Goal: Information Seeking & Learning: Learn about a topic

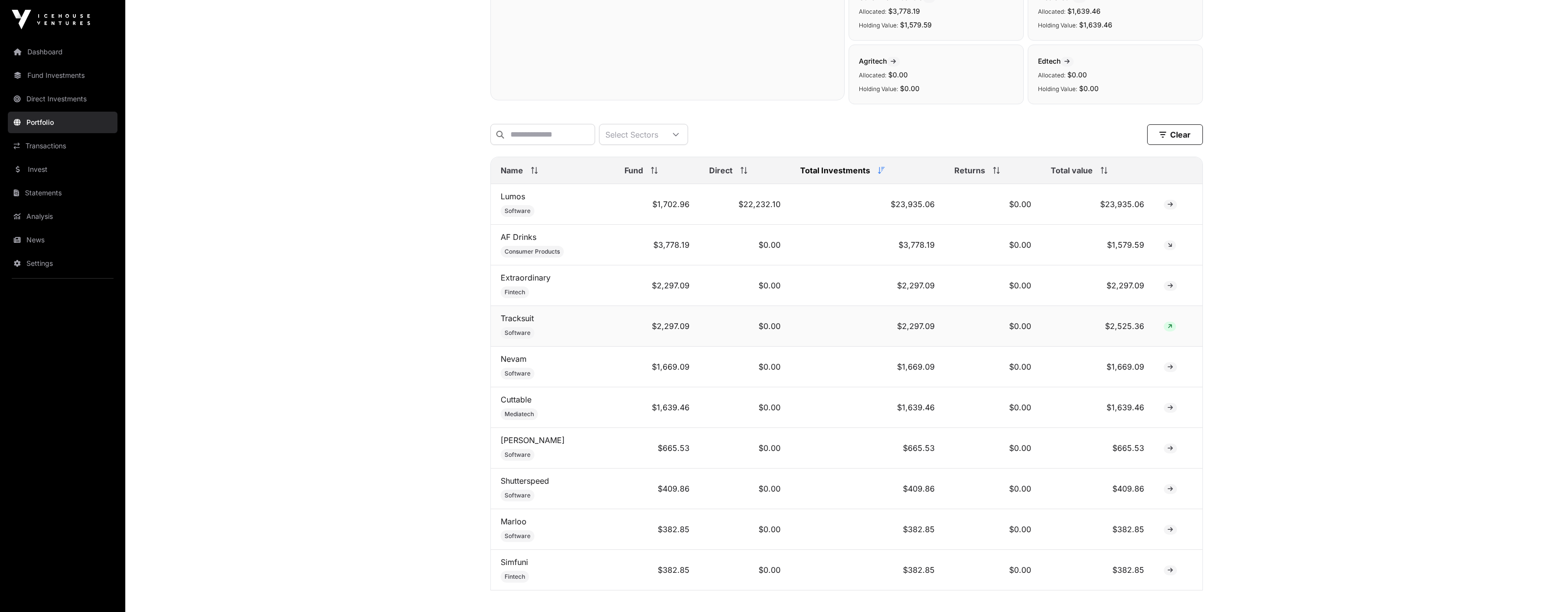
scroll to position [298, 0]
click at [535, 278] on link "Extraordinary" at bounding box center [526, 277] width 50 height 10
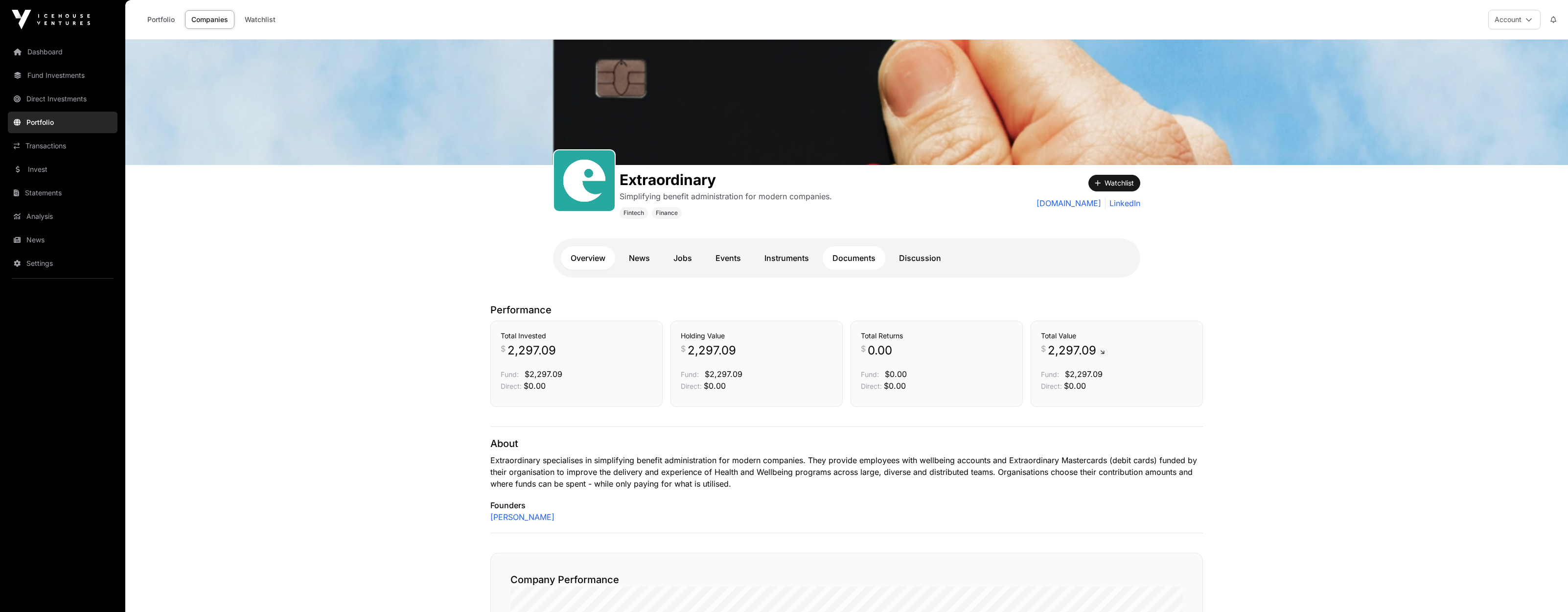
click at [849, 256] on link "Documents" at bounding box center [853, 258] width 63 height 23
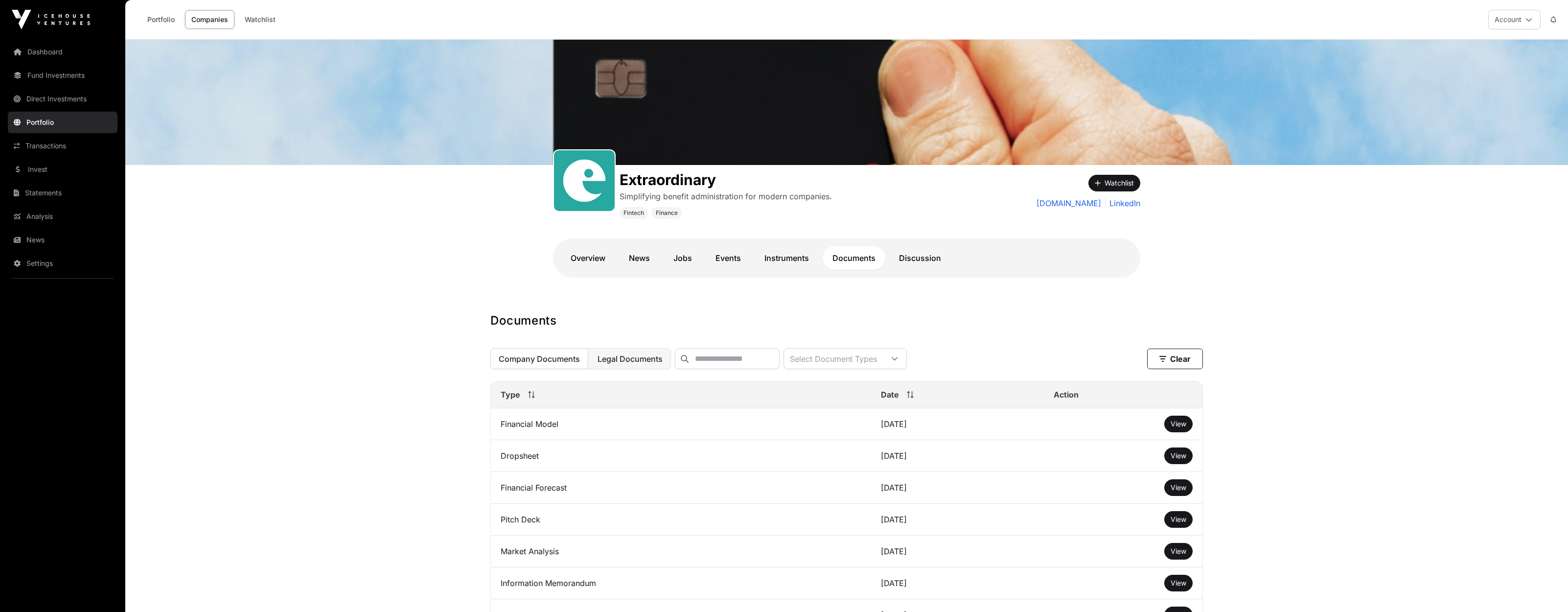
click at [620, 364] on span "Legal Documents" at bounding box center [629, 359] width 65 height 10
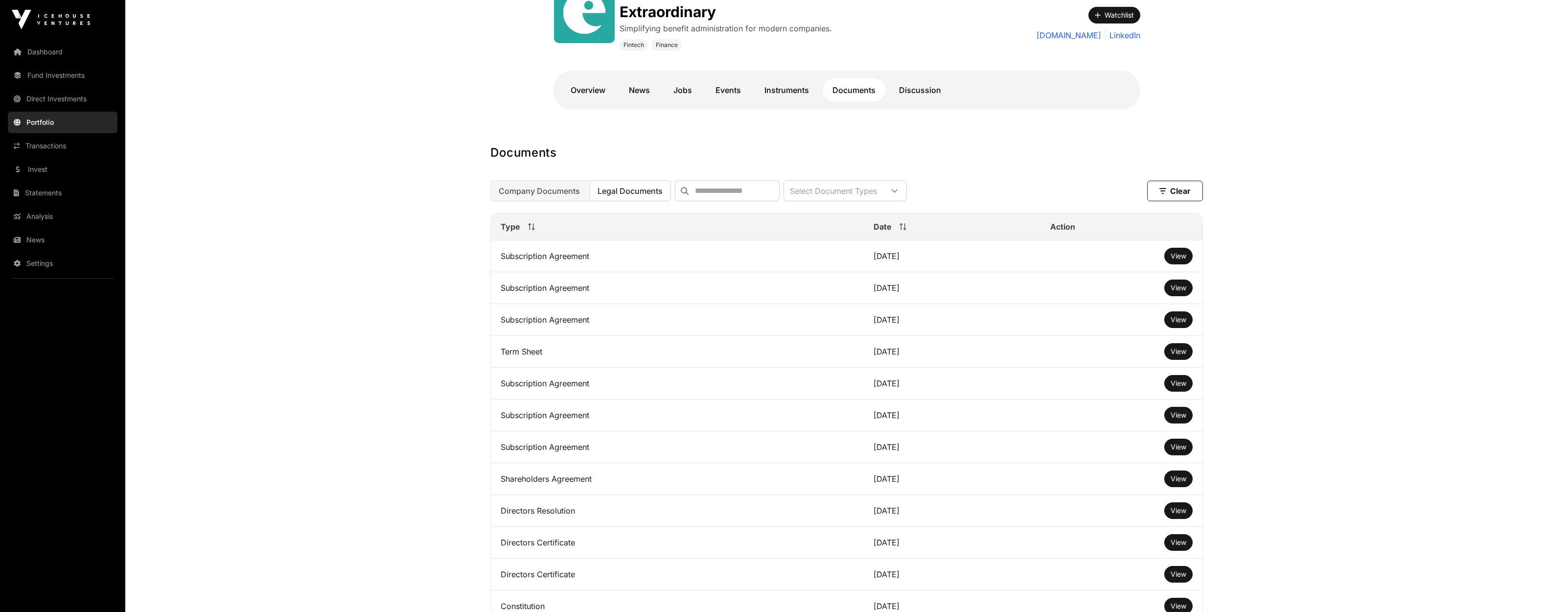
scroll to position [160, 0]
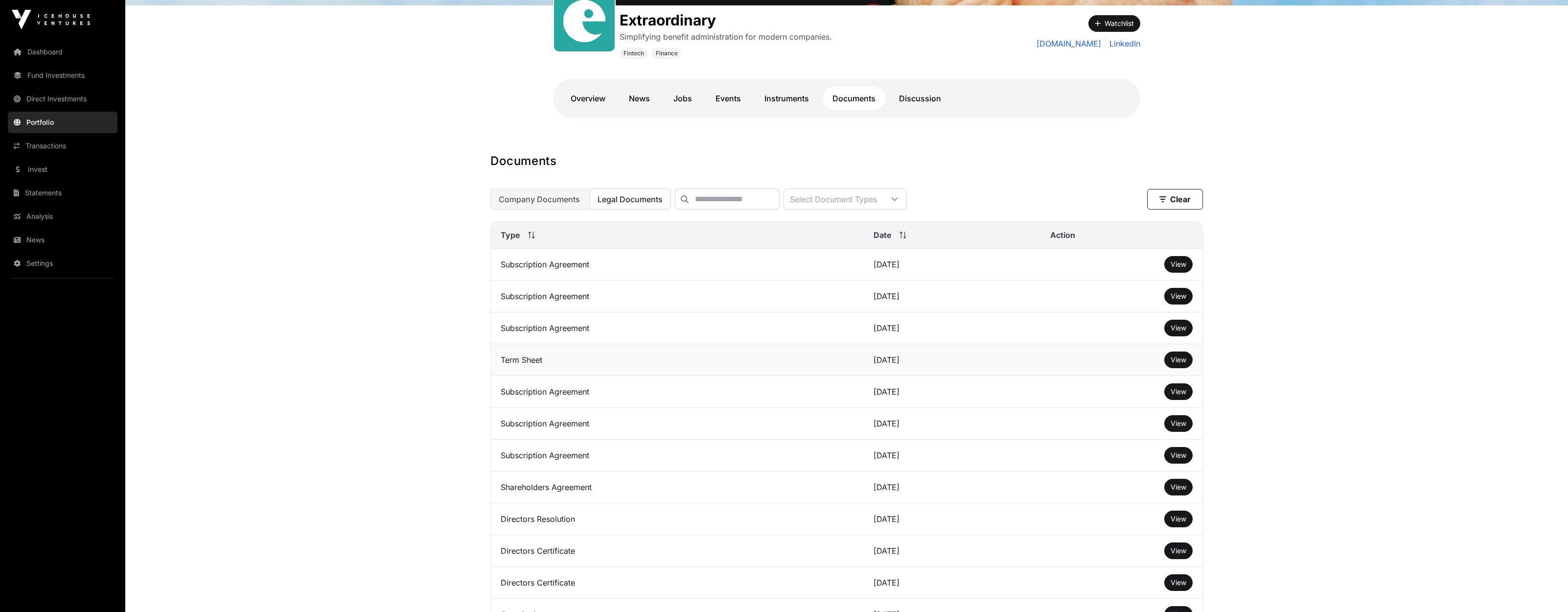
click at [538, 362] on td "Term Sheet" at bounding box center [677, 360] width 373 height 32
click at [1177, 360] on span "View" at bounding box center [1179, 360] width 15 height 9
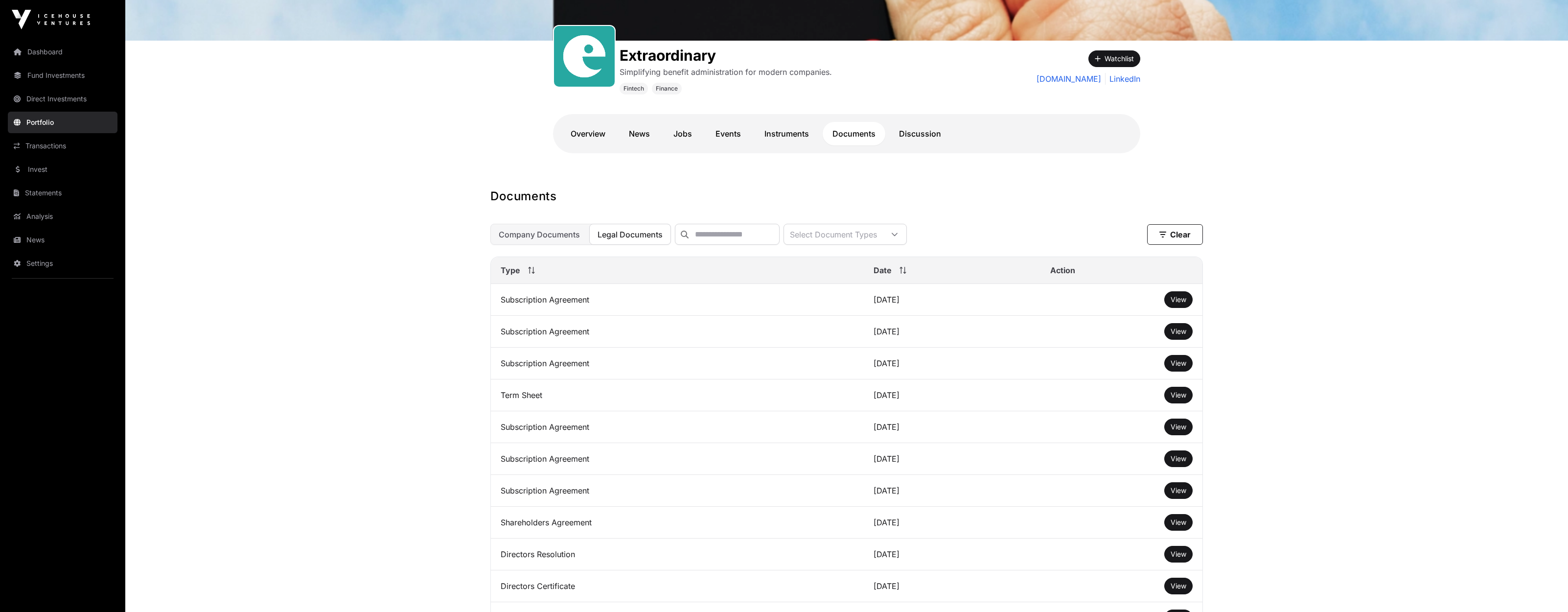
scroll to position [130, 0]
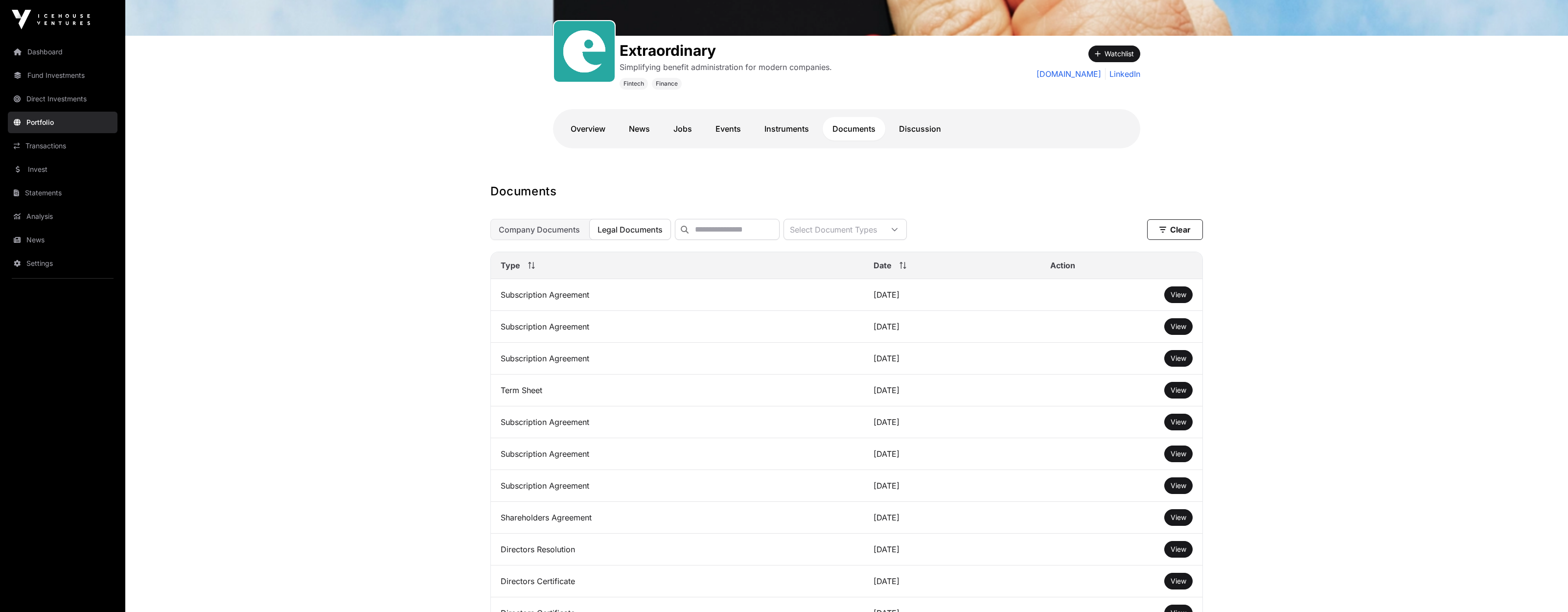
click at [39, 129] on link "Portfolio" at bounding box center [62, 122] width 109 height 21
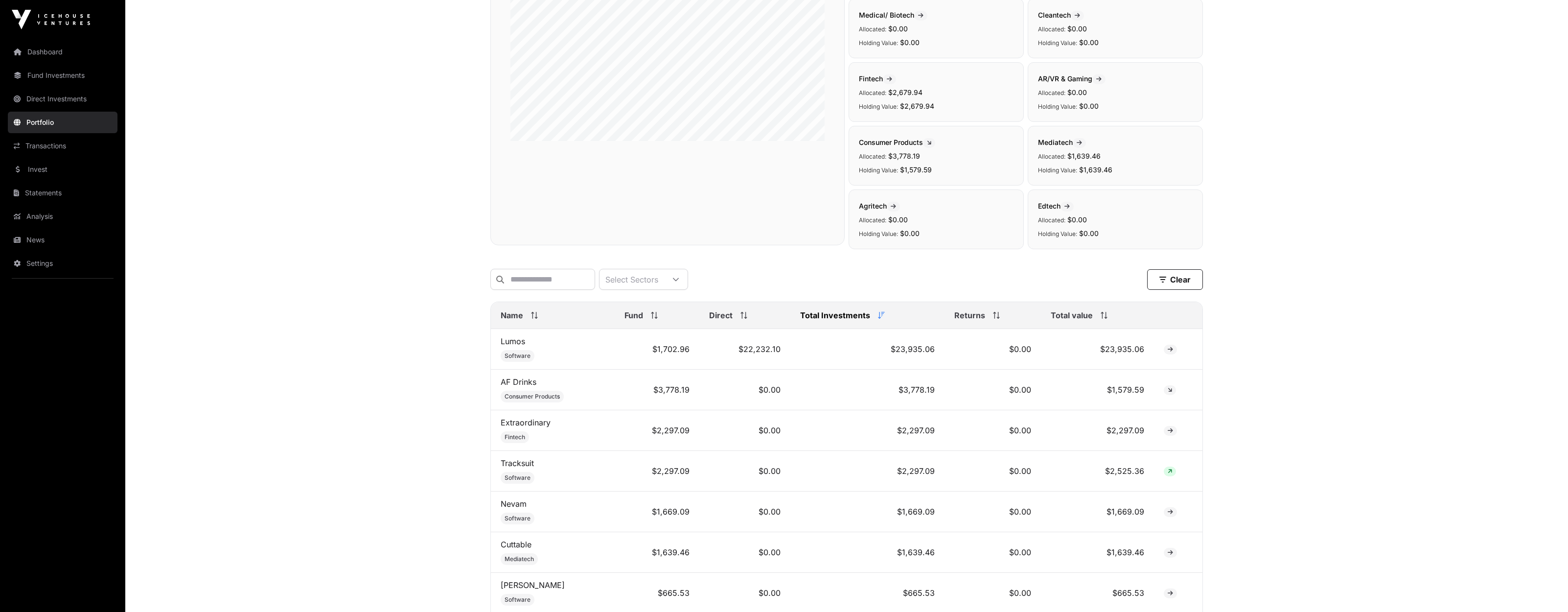
scroll to position [359, 0]
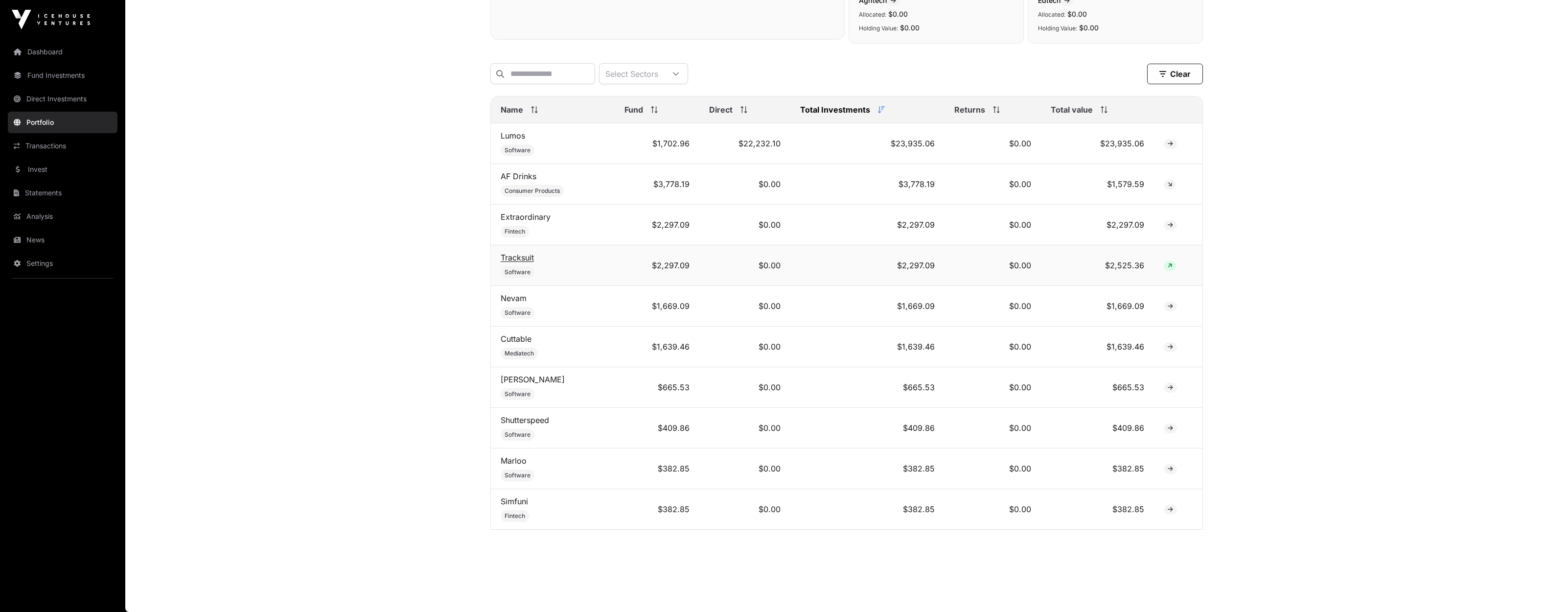
click at [519, 255] on link "Tracksuit" at bounding box center [517, 257] width 33 height 10
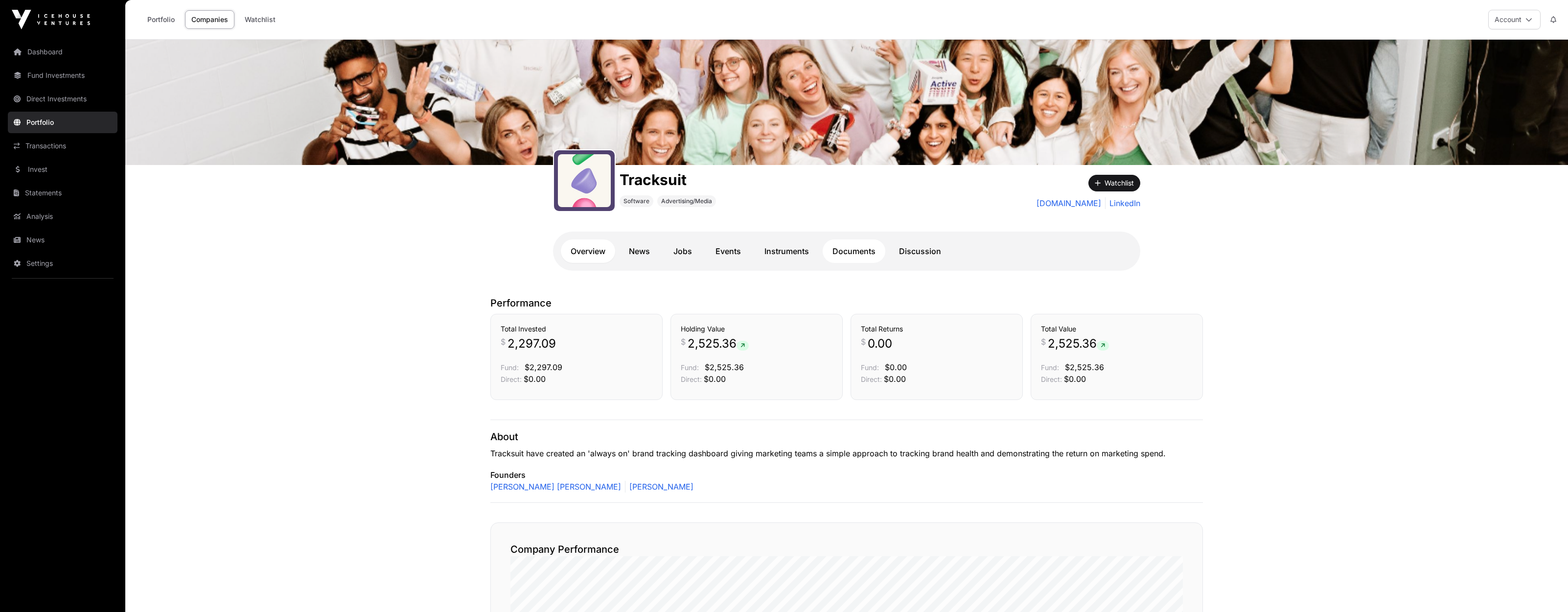
click at [864, 252] on link "Documents" at bounding box center [853, 251] width 63 height 23
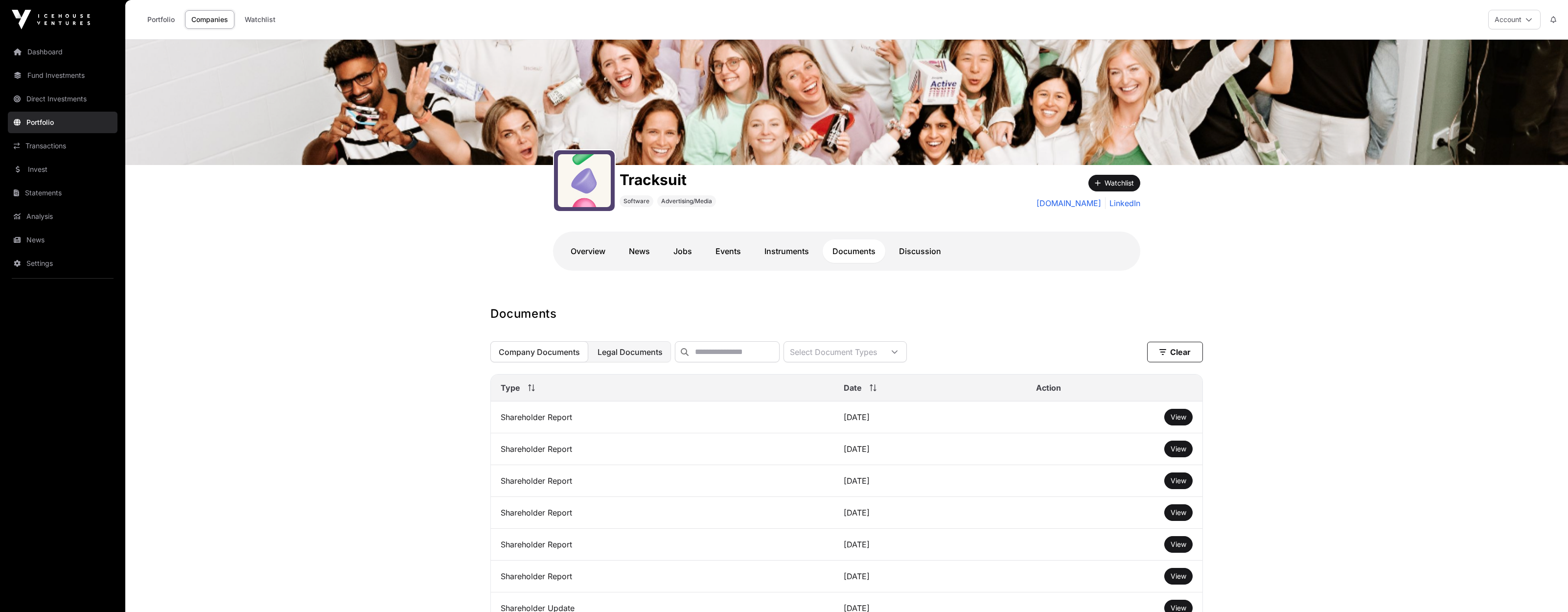
click at [631, 350] on span "Legal Documents" at bounding box center [629, 352] width 65 height 10
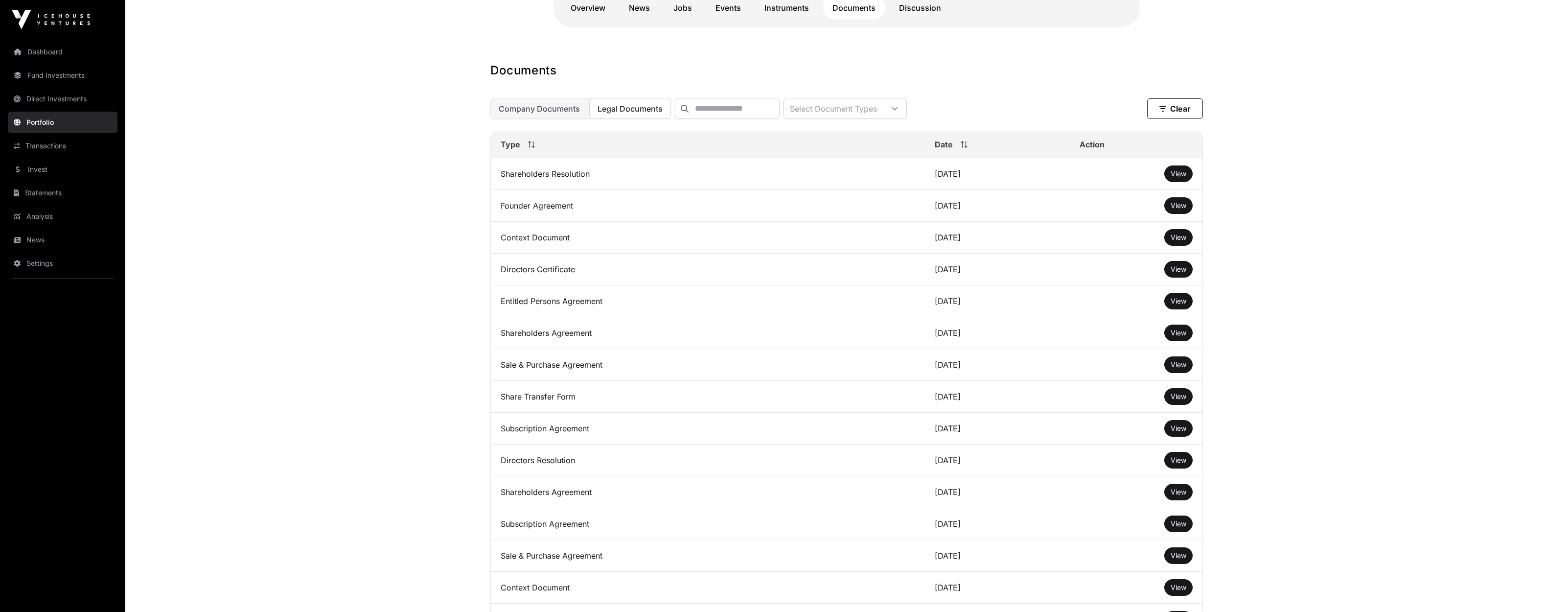
scroll to position [244, 0]
click at [1179, 238] on span "View" at bounding box center [1179, 237] width 15 height 9
click at [1183, 207] on span "View" at bounding box center [1179, 205] width 15 height 9
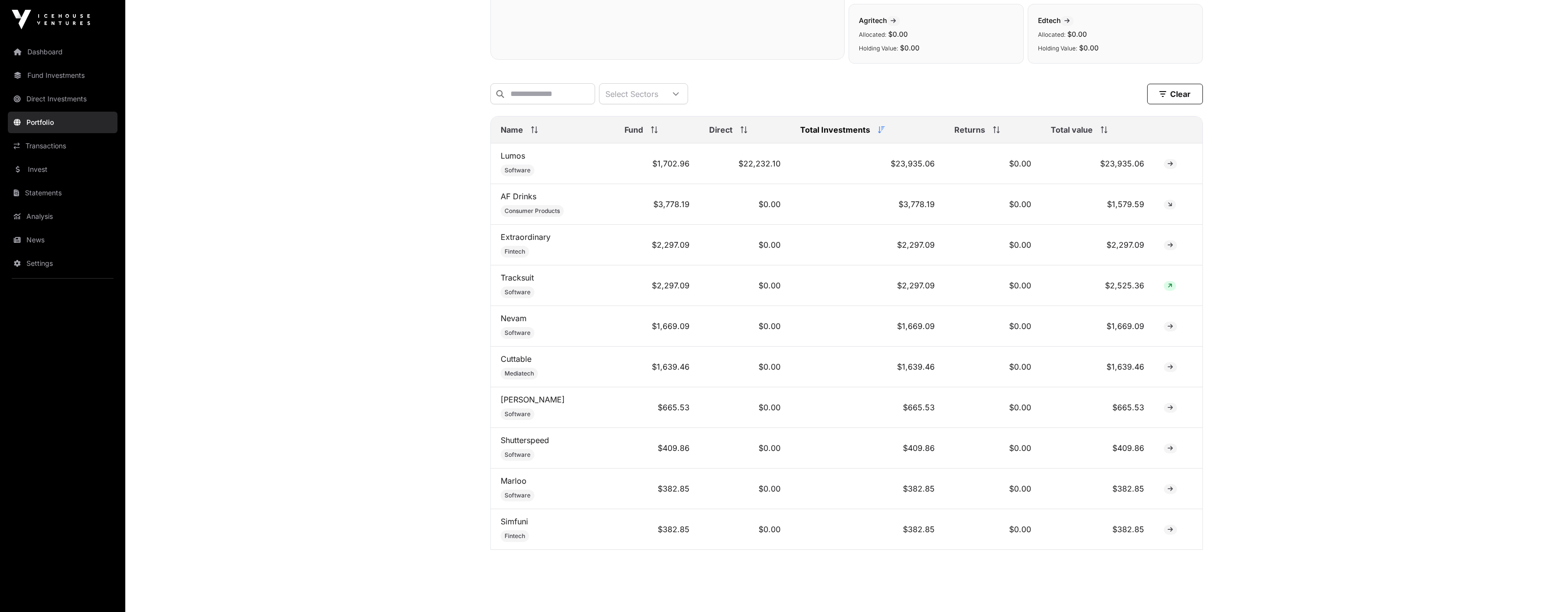
scroll to position [359, 0]
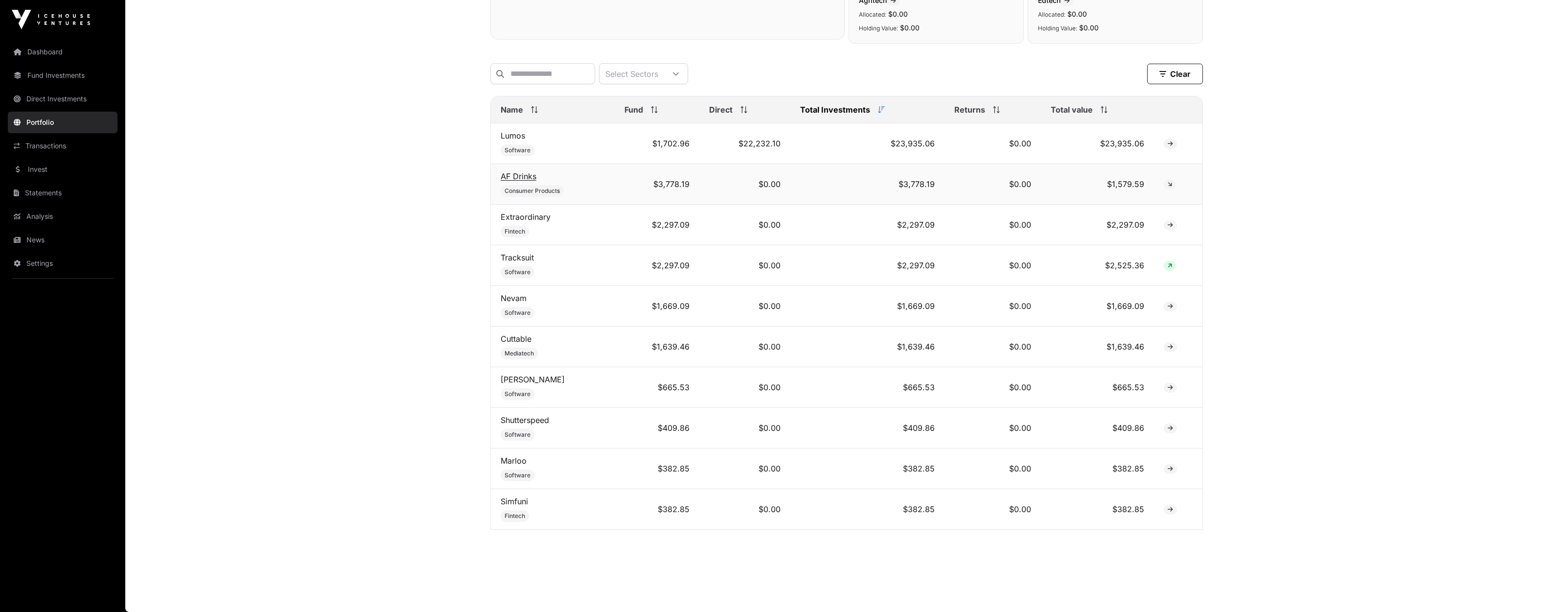
click at [518, 174] on link "AF Drinks" at bounding box center [518, 176] width 36 height 10
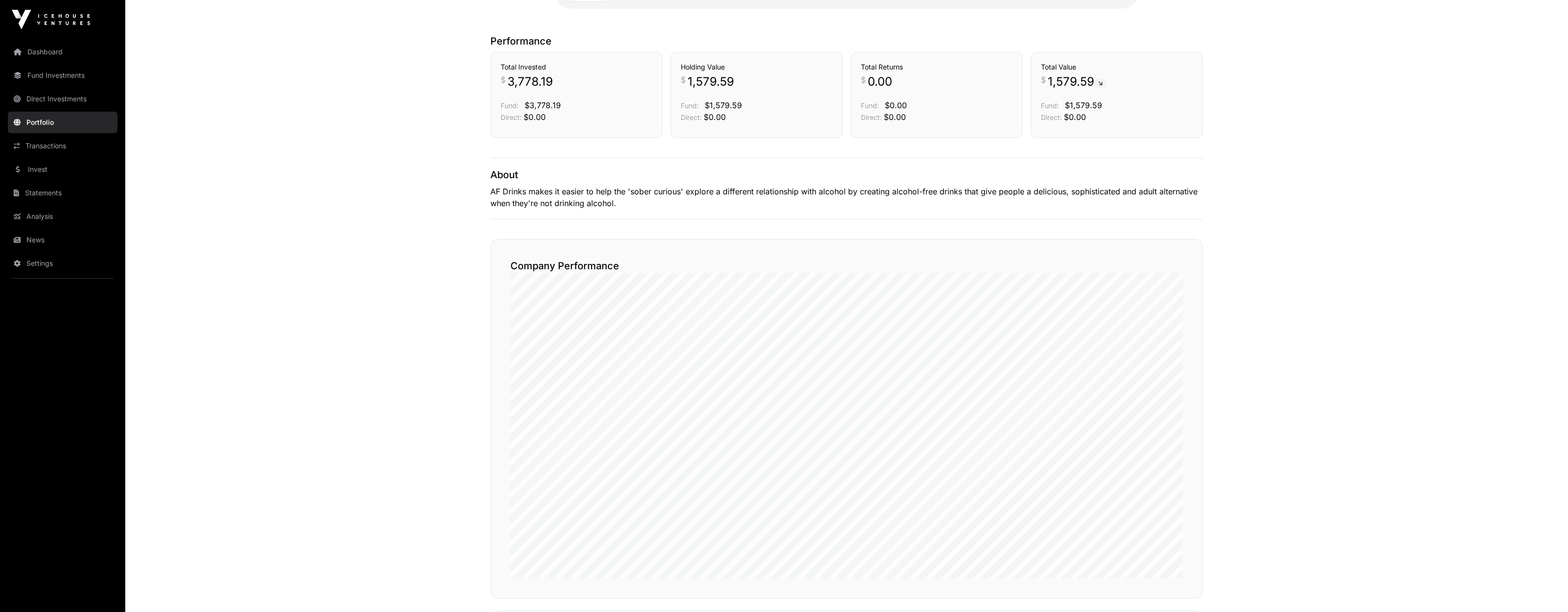
scroll to position [229, 0]
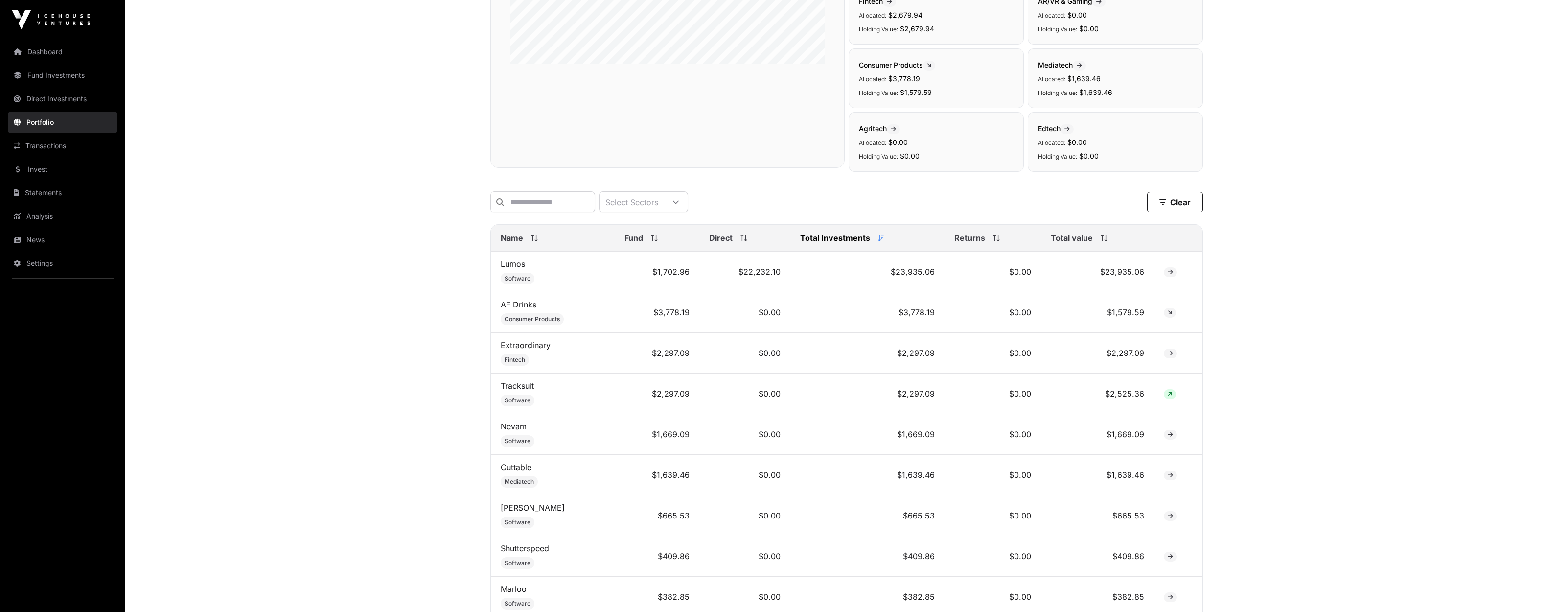
scroll to position [359, 0]
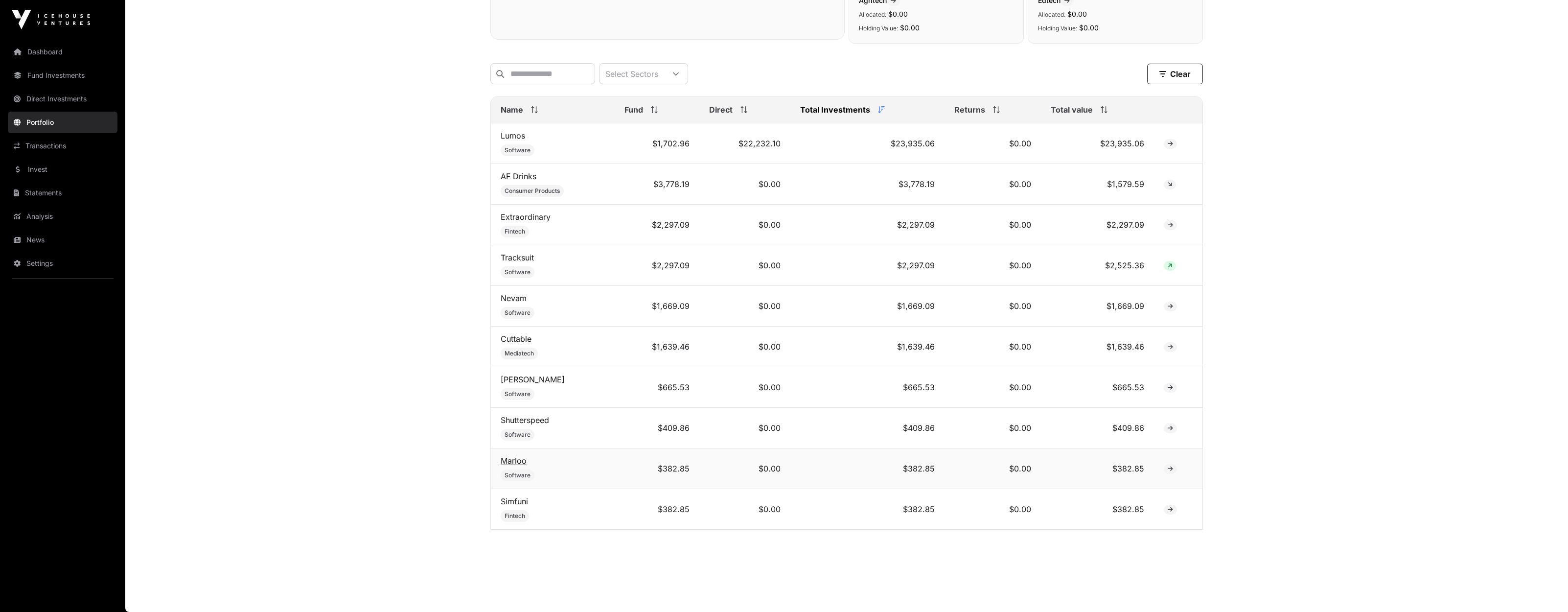
click at [520, 460] on link "Marloo" at bounding box center [513, 461] width 26 height 10
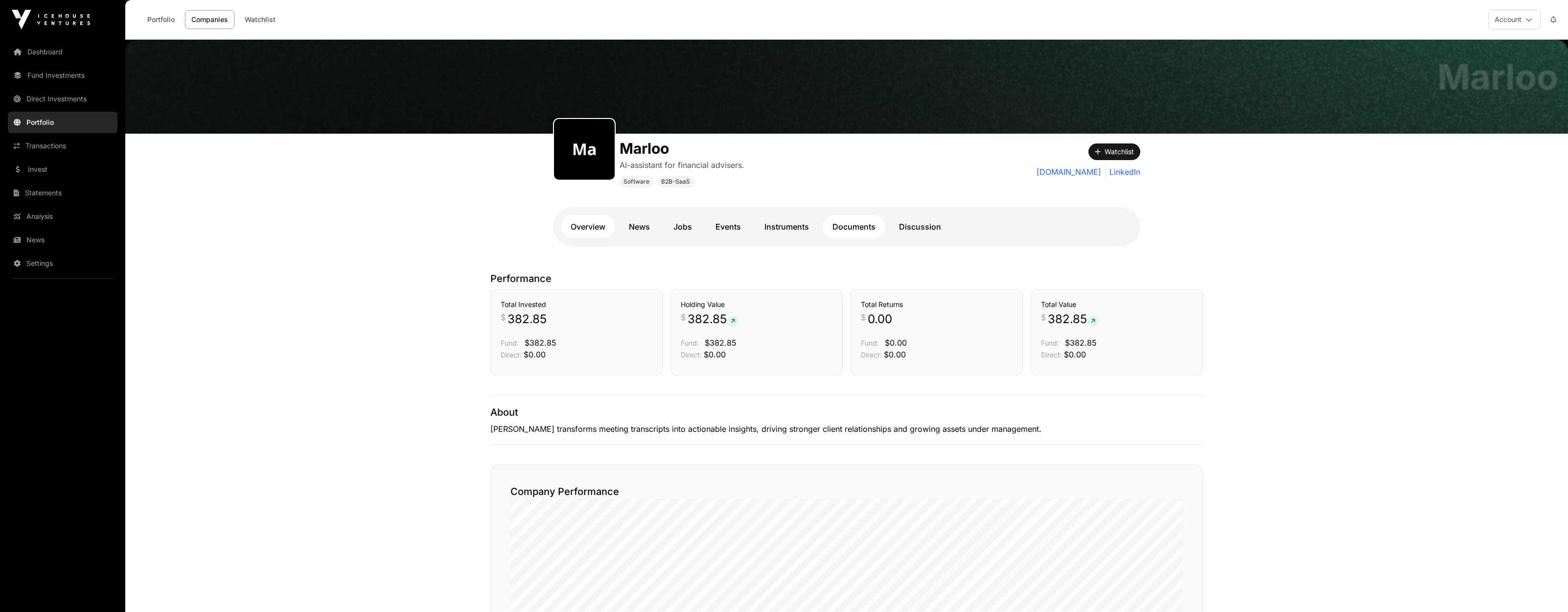
click at [859, 222] on link "Documents" at bounding box center [853, 226] width 63 height 23
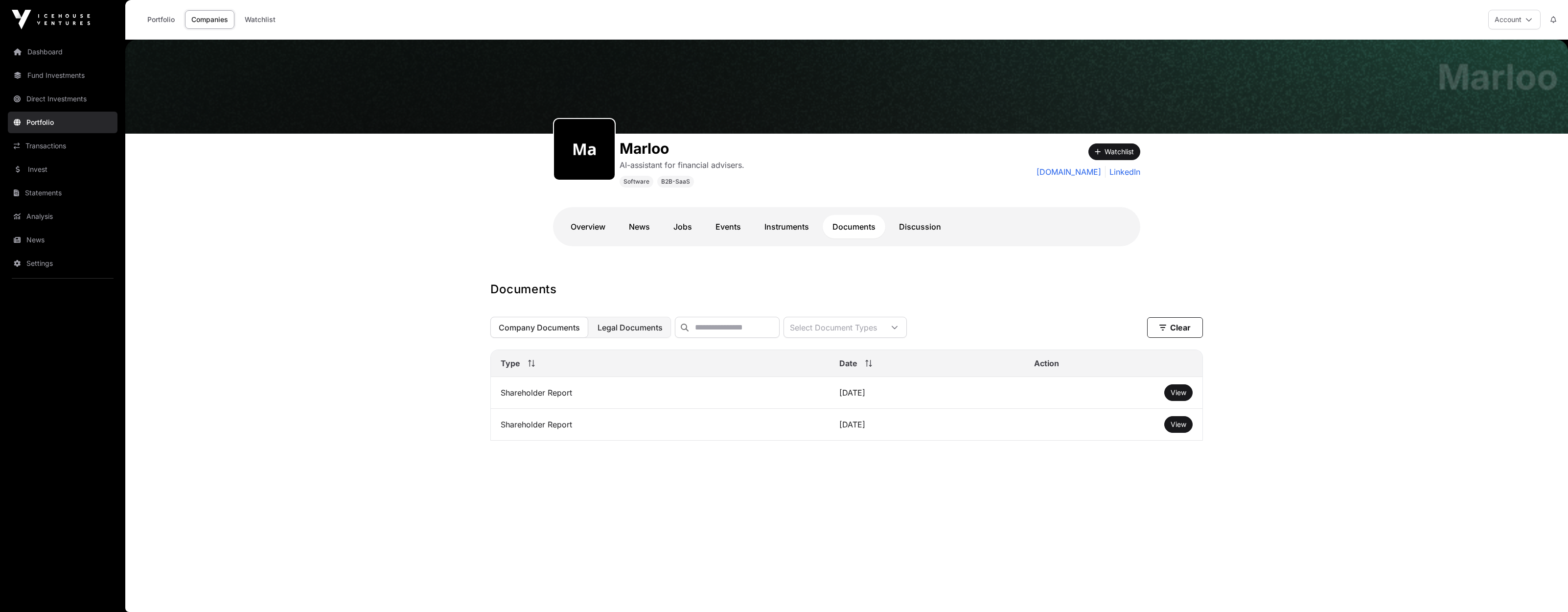
click at [653, 334] on button "Legal Documents" at bounding box center [630, 328] width 82 height 21
click at [1174, 394] on span "View" at bounding box center [1179, 393] width 15 height 9
click at [34, 122] on link "Portfolio" at bounding box center [62, 122] width 109 height 21
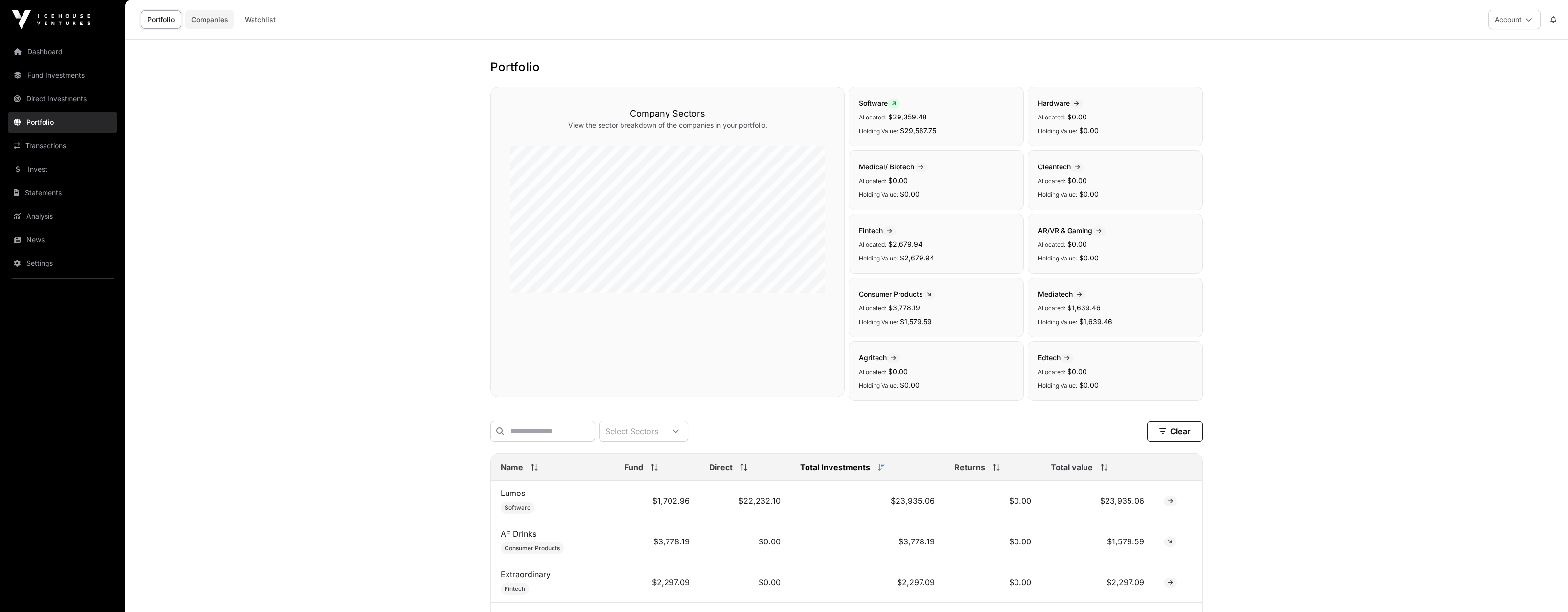
click at [214, 22] on link "Companies" at bounding box center [209, 19] width 49 height 18
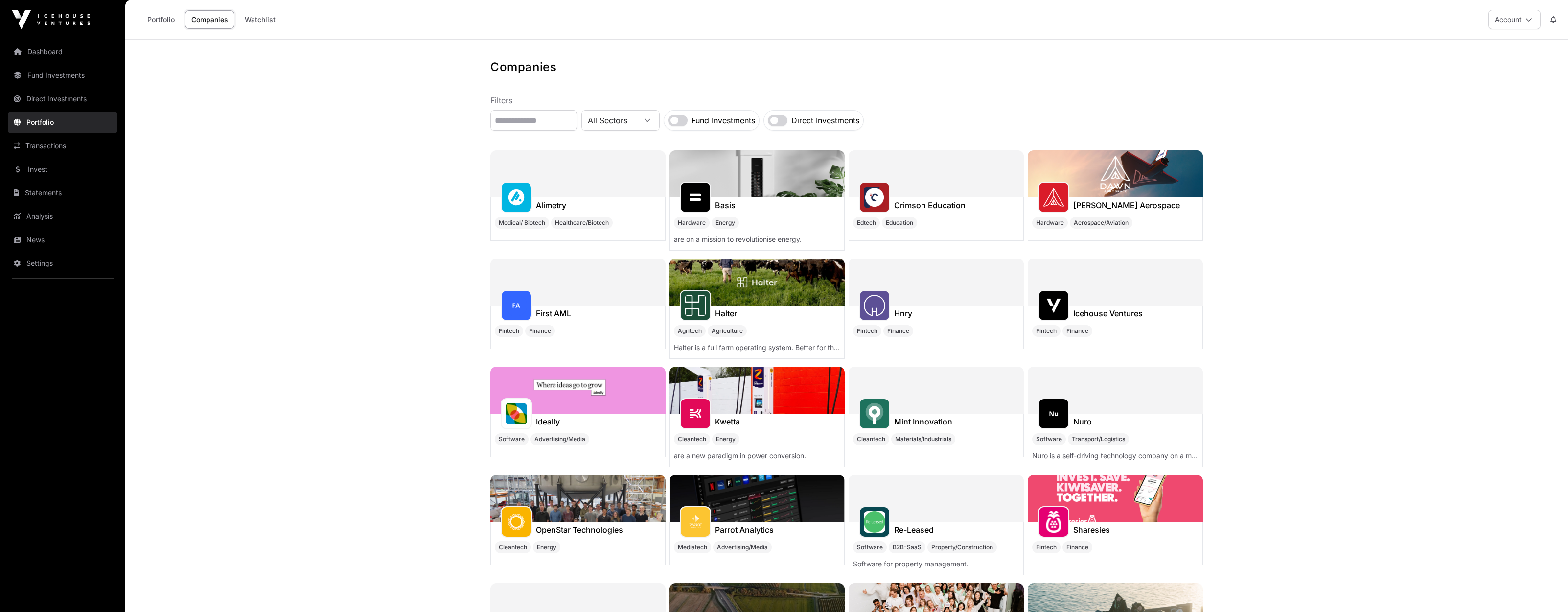
click at [563, 396] on img at bounding box center [577, 390] width 175 height 47
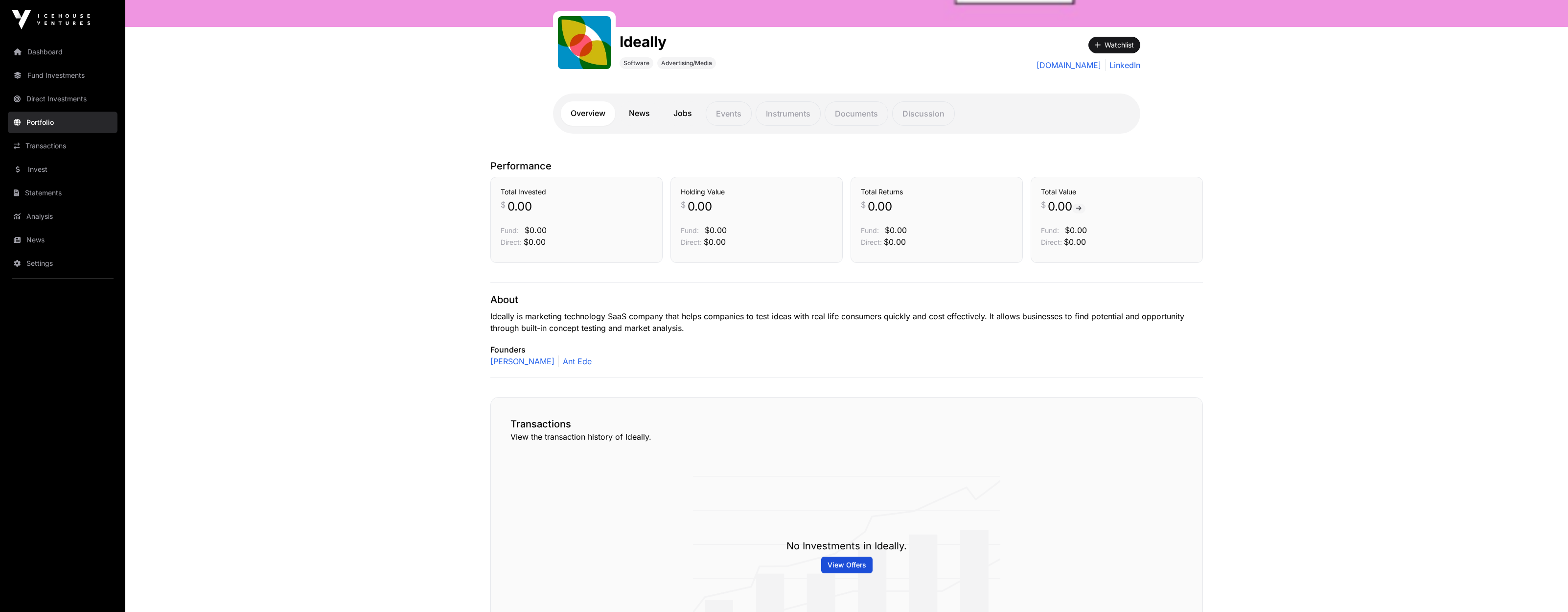
scroll to position [138, 0]
click at [563, 358] on link "Ant Ede" at bounding box center [575, 361] width 33 height 12
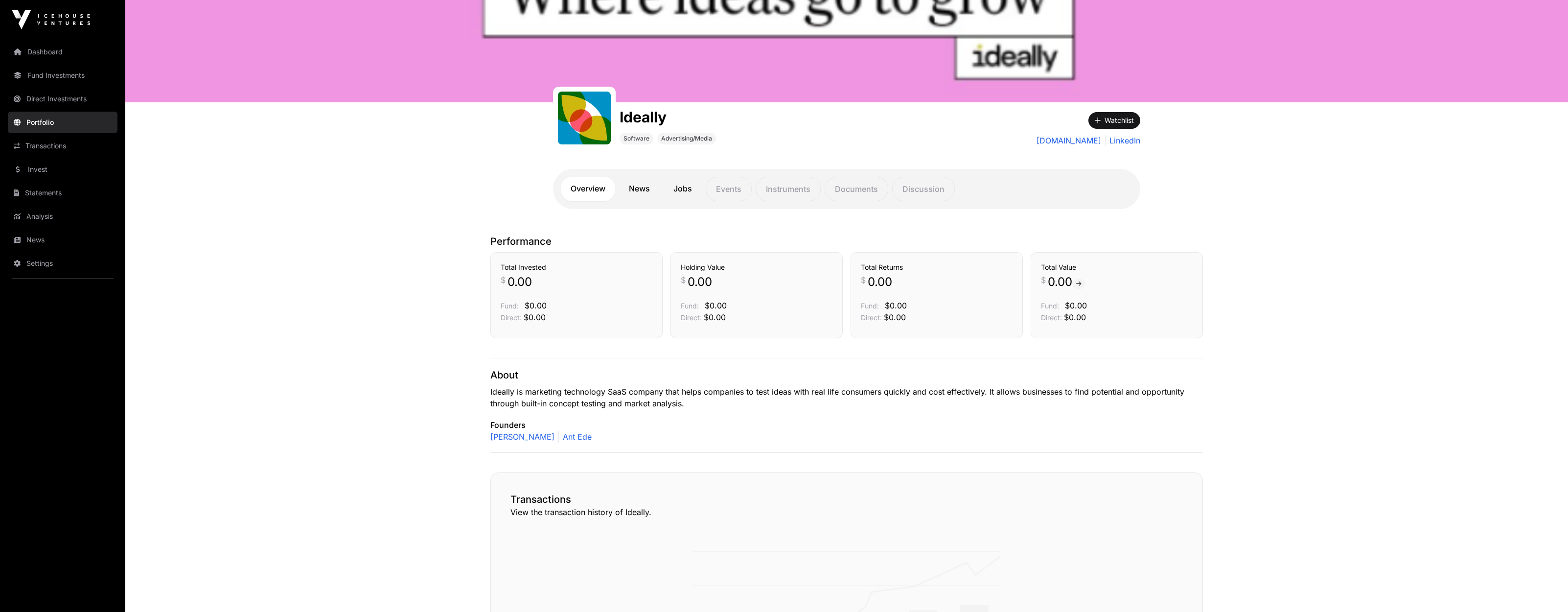
scroll to position [61, 0]
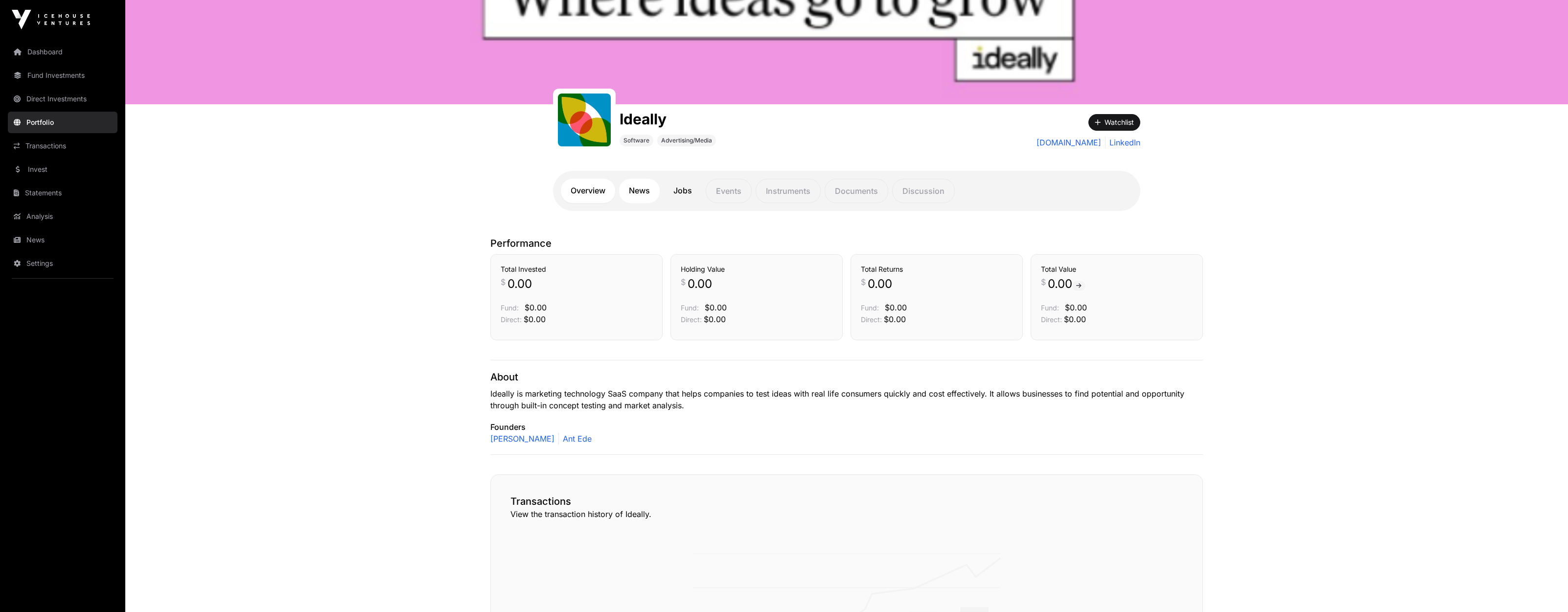
click at [634, 194] on link "News" at bounding box center [640, 190] width 41 height 24
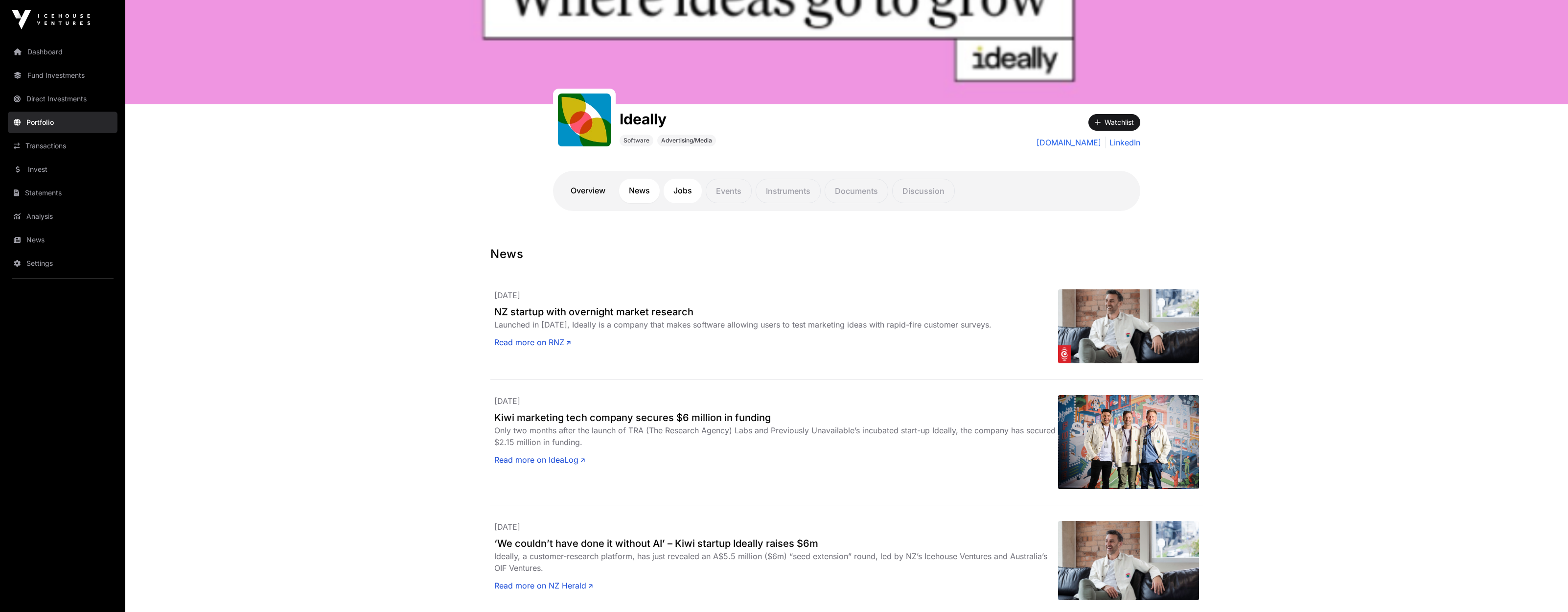
click at [682, 195] on link "Jobs" at bounding box center [683, 190] width 39 height 24
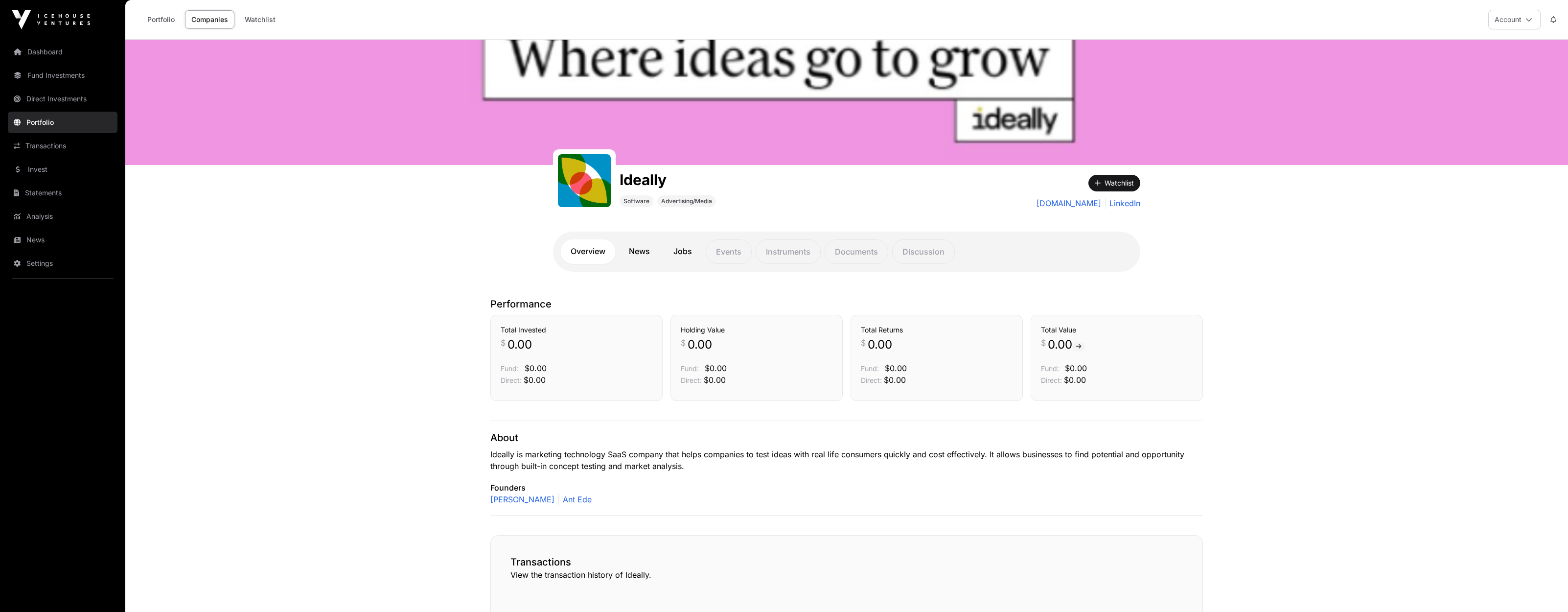
scroll to position [61, 0]
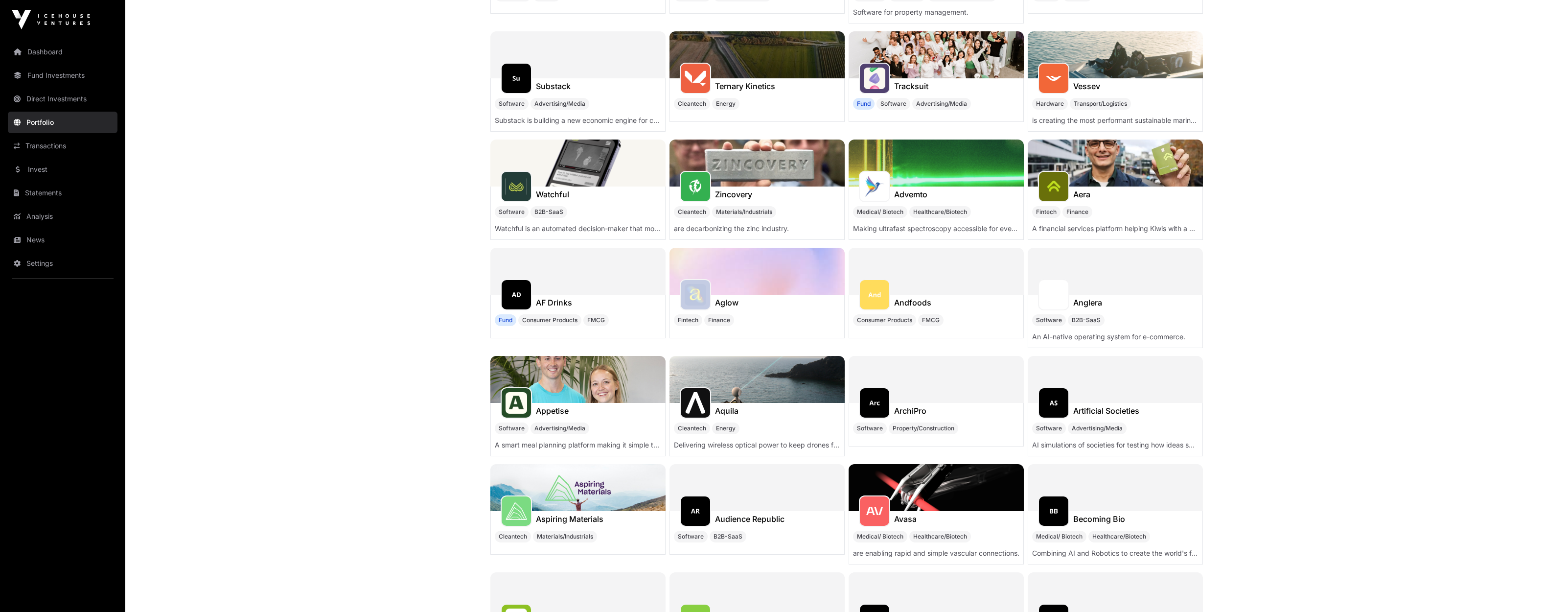
scroll to position [554, 0]
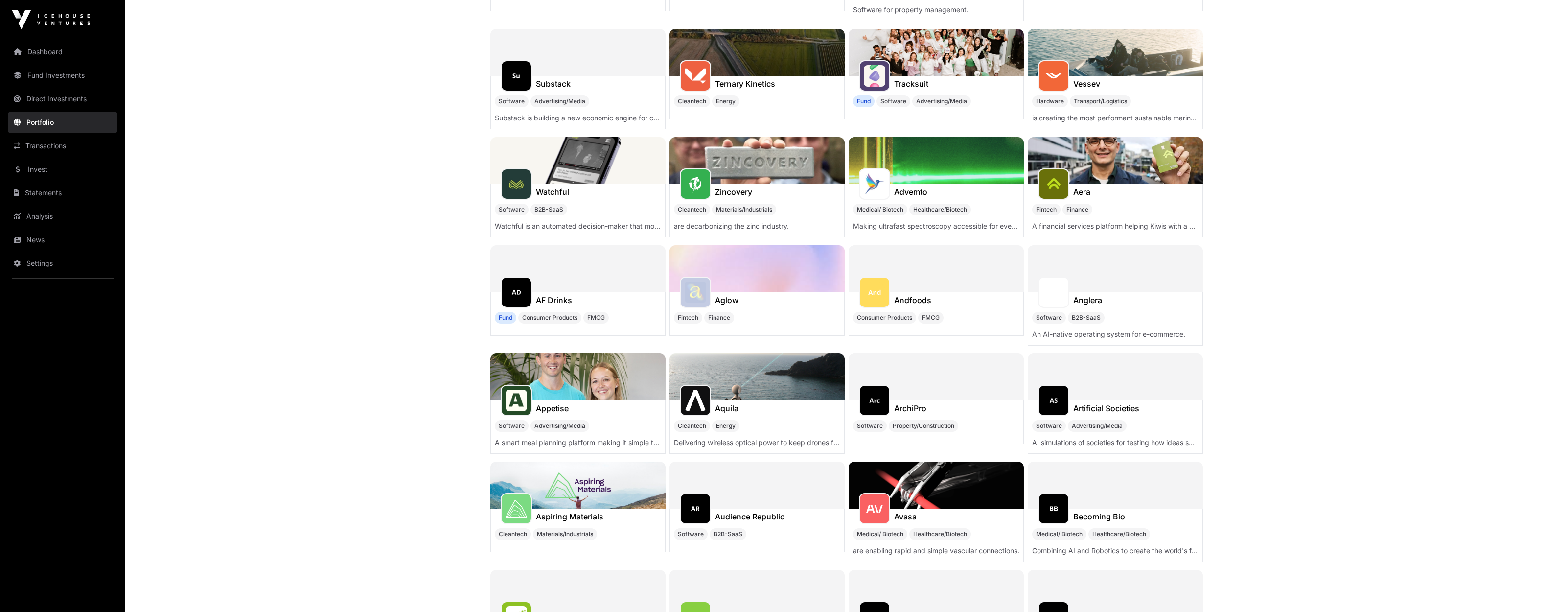
click at [628, 376] on img at bounding box center [577, 377] width 175 height 47
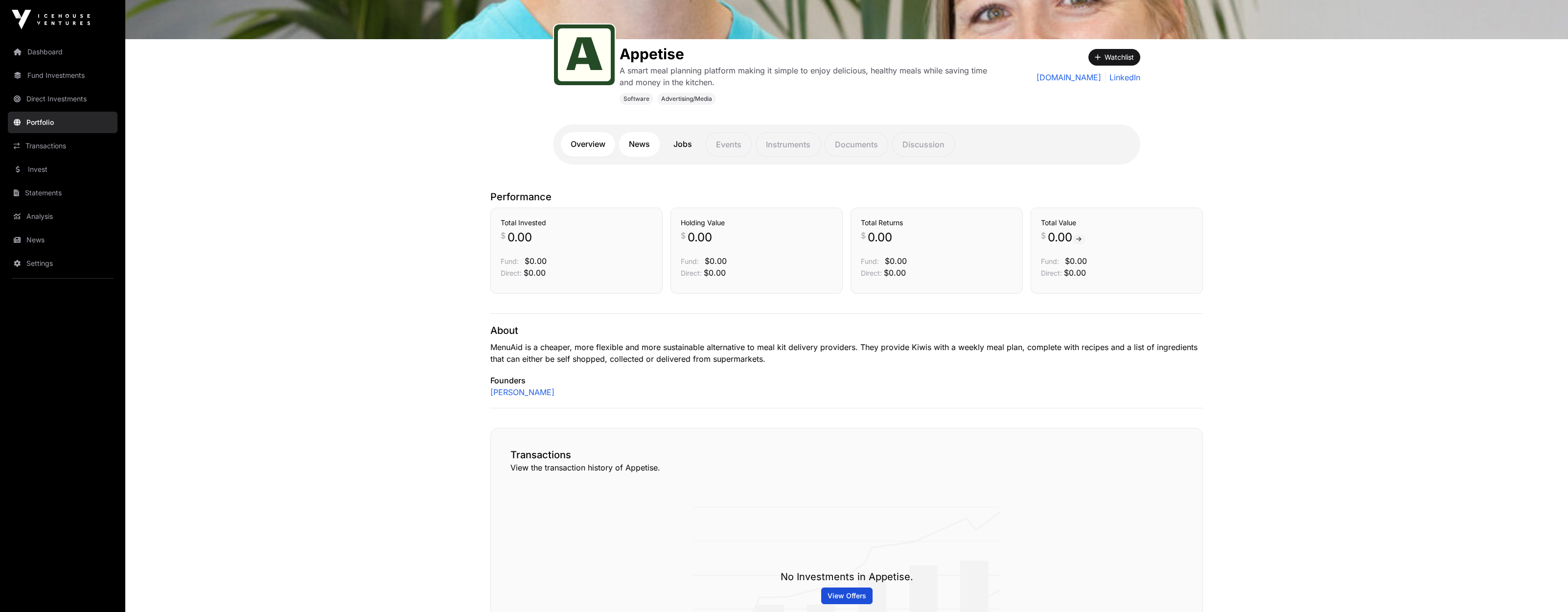
scroll to position [127, 0]
click at [644, 143] on link "News" at bounding box center [640, 143] width 41 height 24
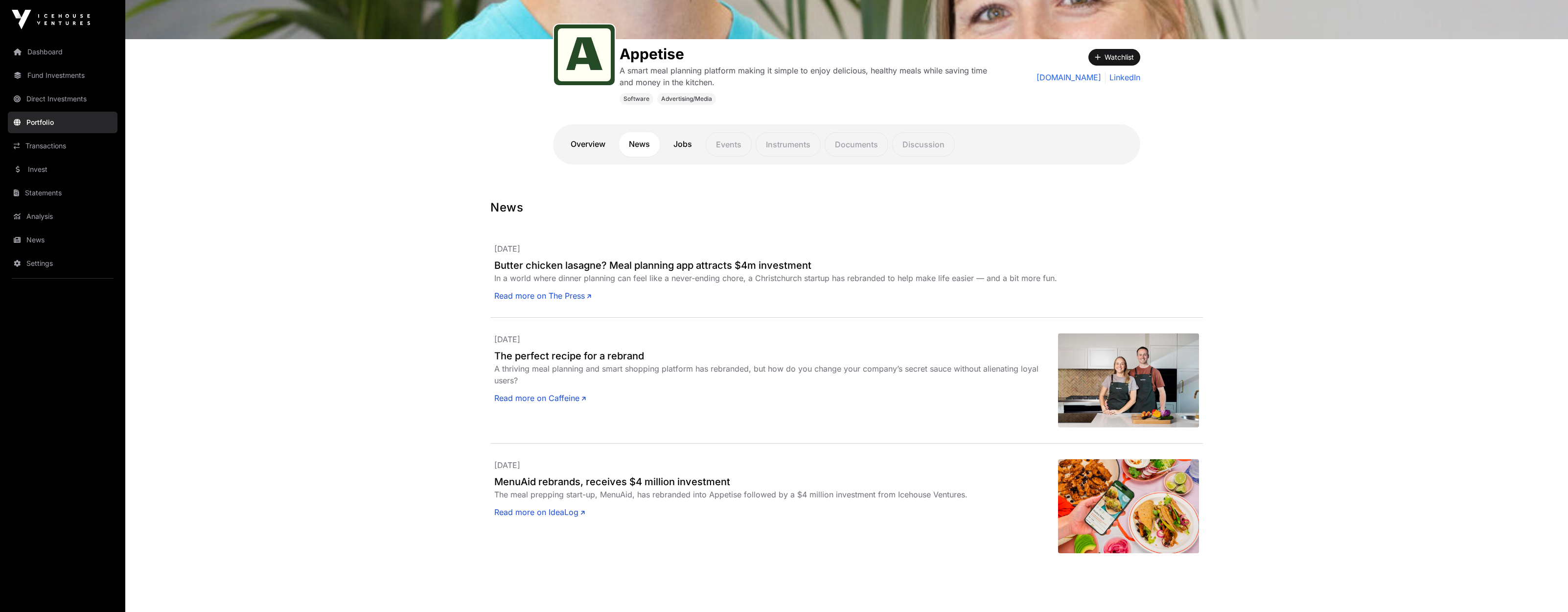
scroll to position [127, 0]
